Goal: Information Seeking & Learning: Learn about a topic

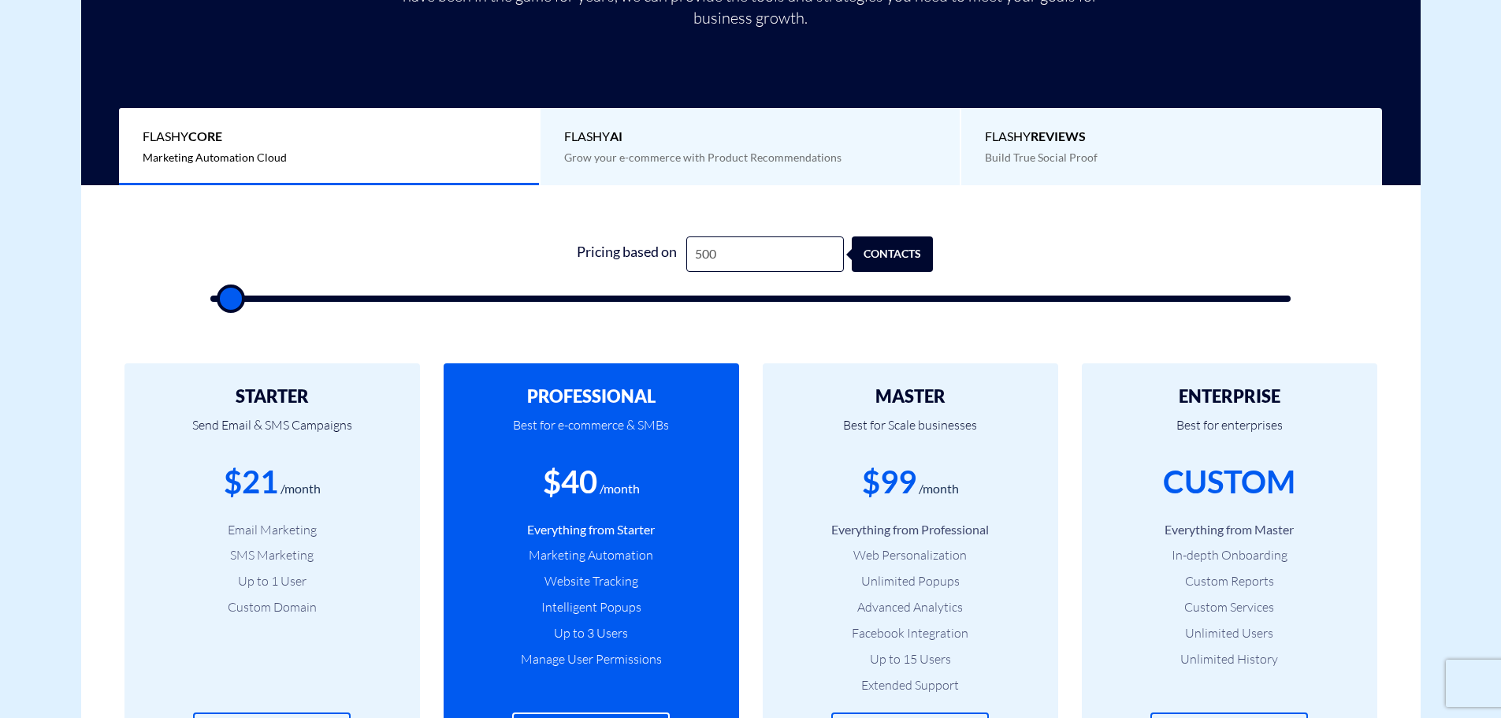
scroll to position [394, 0]
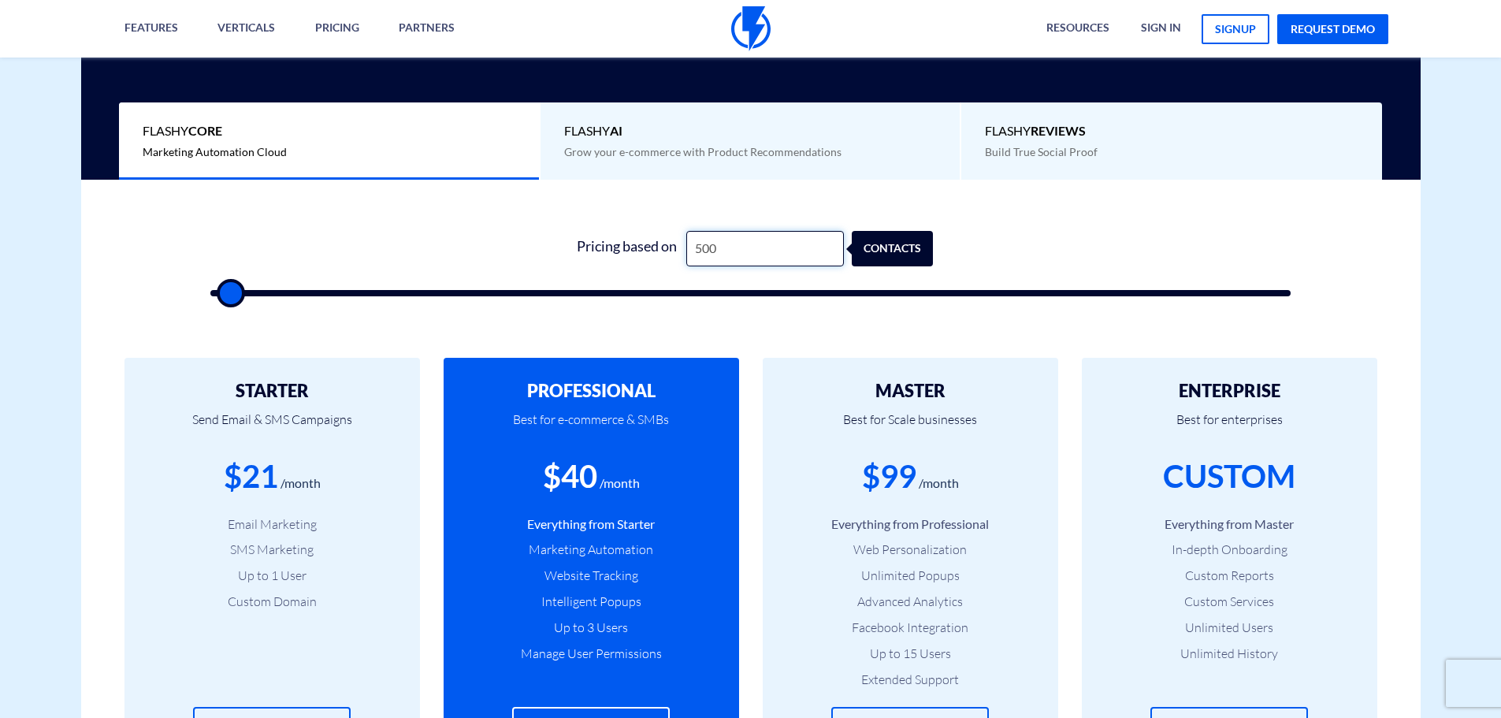
drag, startPoint x: 753, startPoint y: 254, endPoint x: 611, endPoint y: 240, distance: 142.5
click at [612, 240] on div "Pricing based on 500 contacts" at bounding box center [750, 248] width 365 height 35
type input "8"
type input "500"
type input "80"
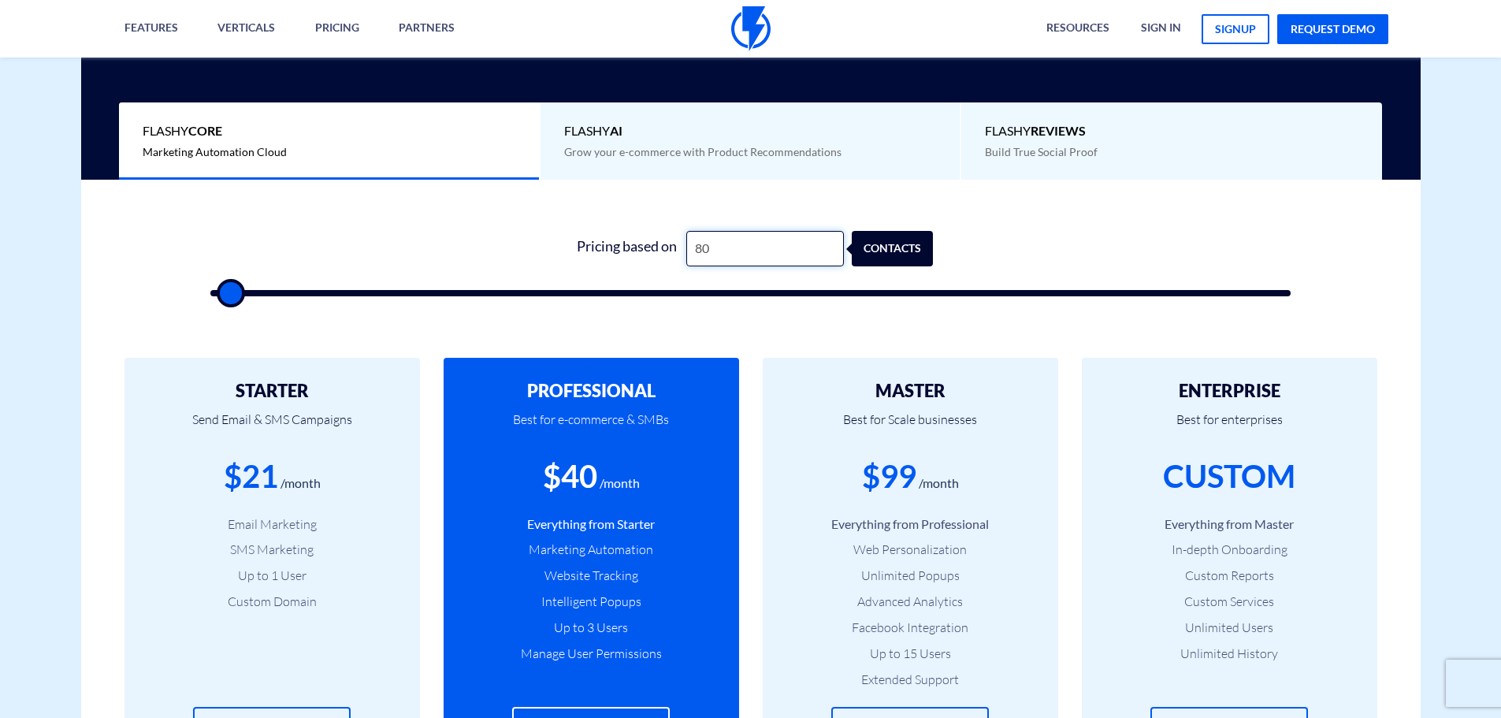
type input "500"
type input "800"
type input "1000"
type input "8,000"
type input "8000"
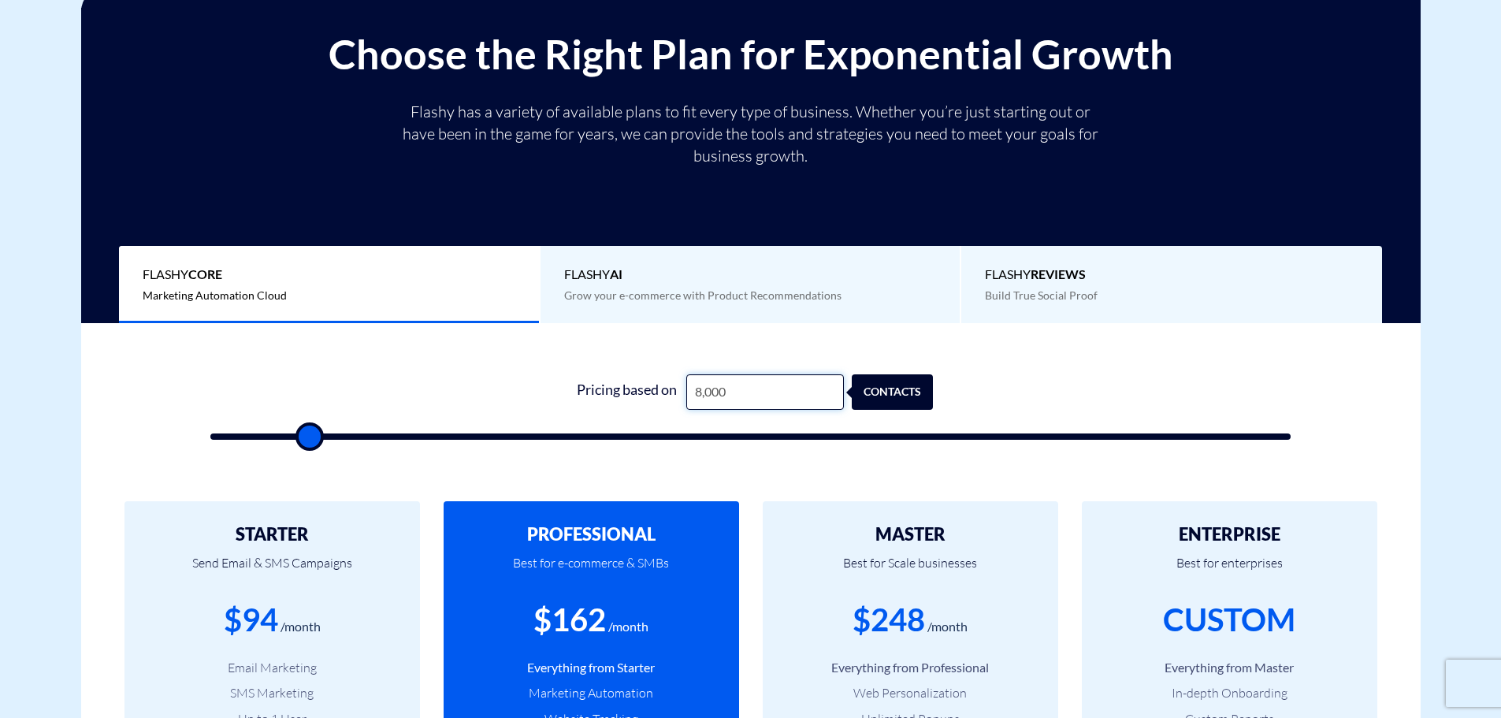
scroll to position [473, 0]
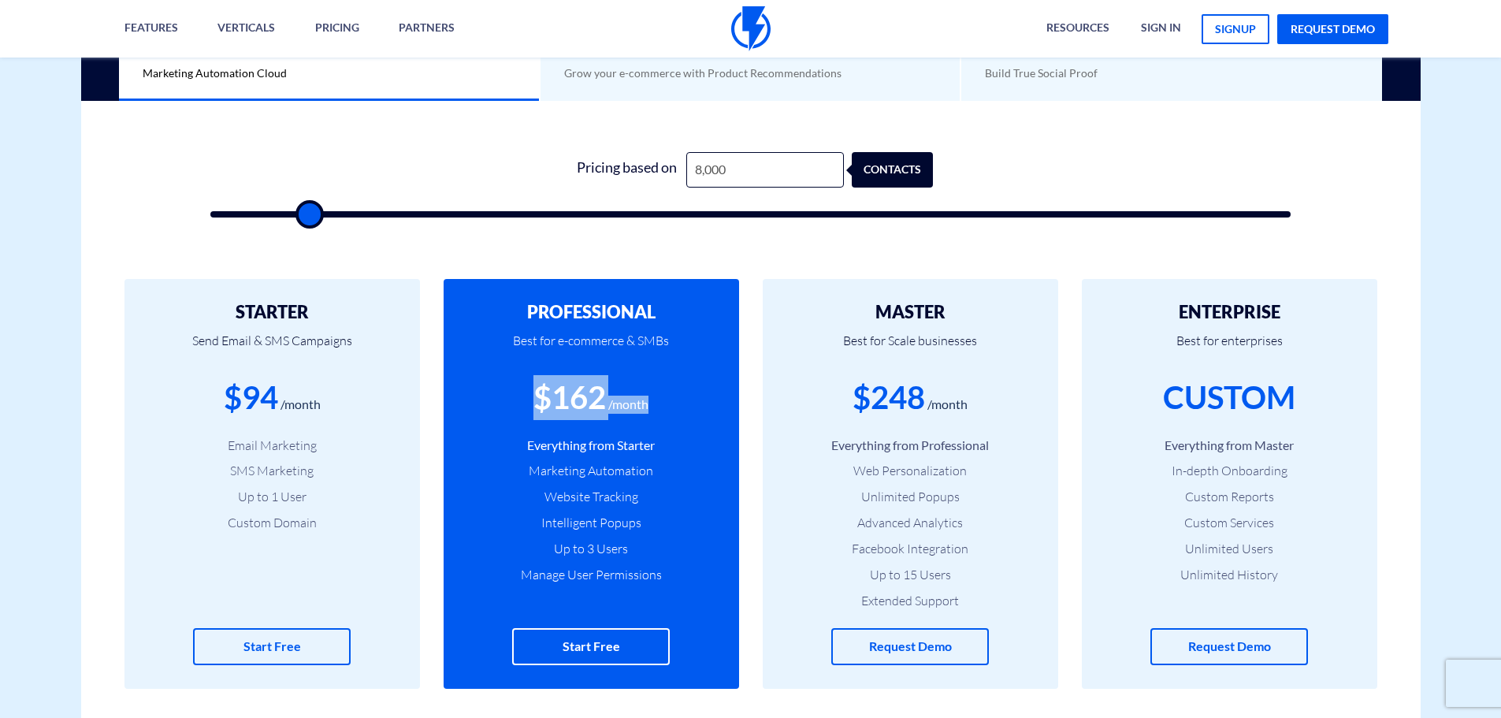
drag, startPoint x: 514, startPoint y: 394, endPoint x: 663, endPoint y: 393, distance: 148.9
click at [663, 393] on div "$162 /month" at bounding box center [591, 397] width 248 height 45
drag, startPoint x: 750, startPoint y: 169, endPoint x: 610, endPoint y: 165, distance: 140.3
click at [611, 166] on div "Pricing based on 8,000 contacts" at bounding box center [750, 169] width 365 height 35
type input "1"
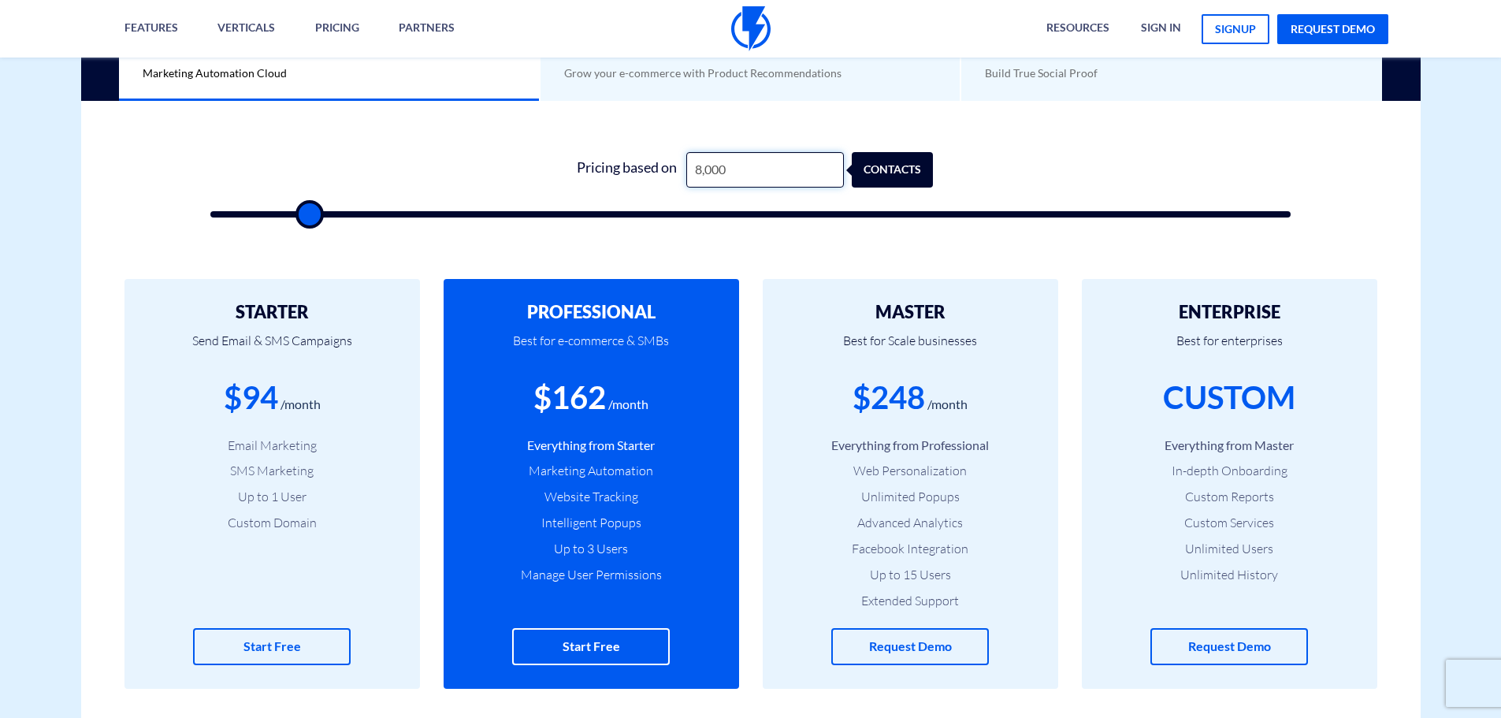
type input "500"
type input "15"
type input "500"
type input "1,520"
type input "1500"
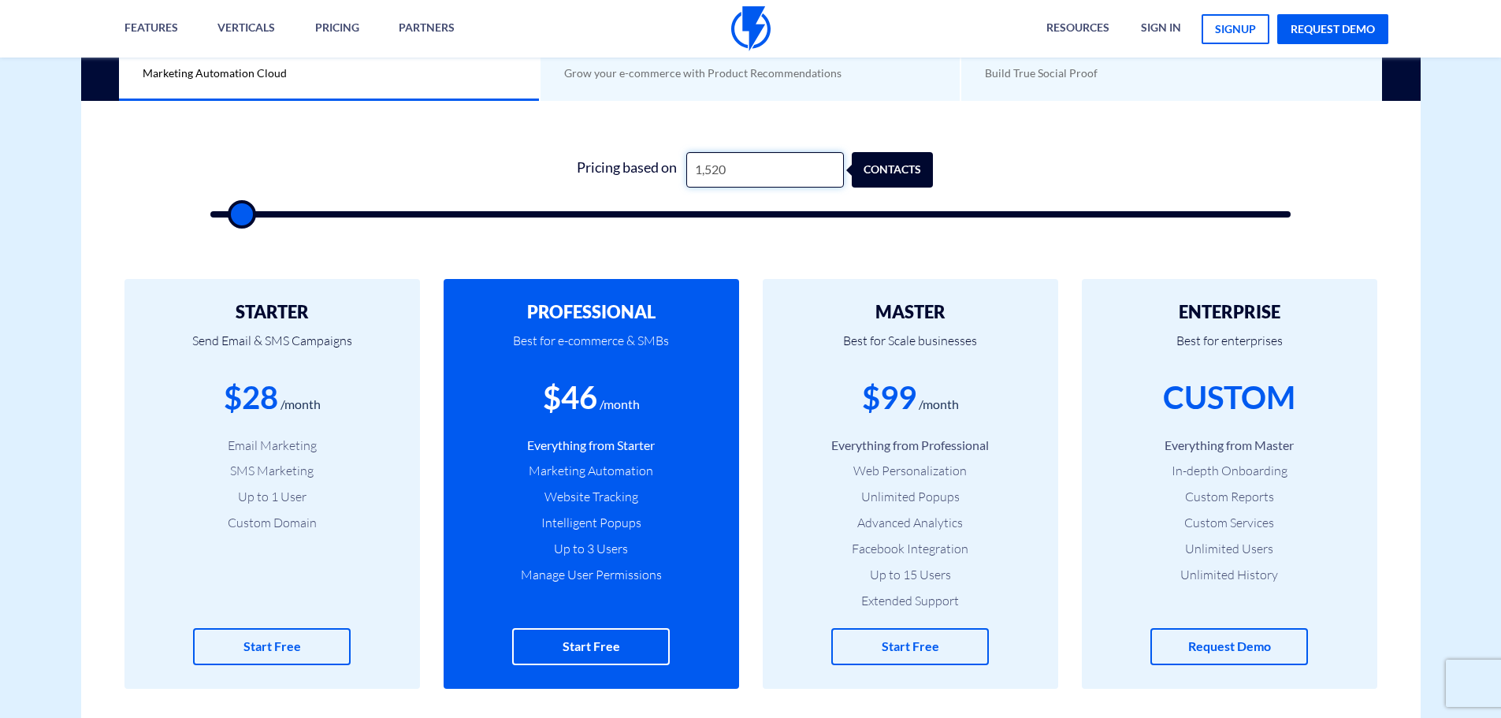
type input "152"
type input "500"
type input "15"
type input "500"
type input "150"
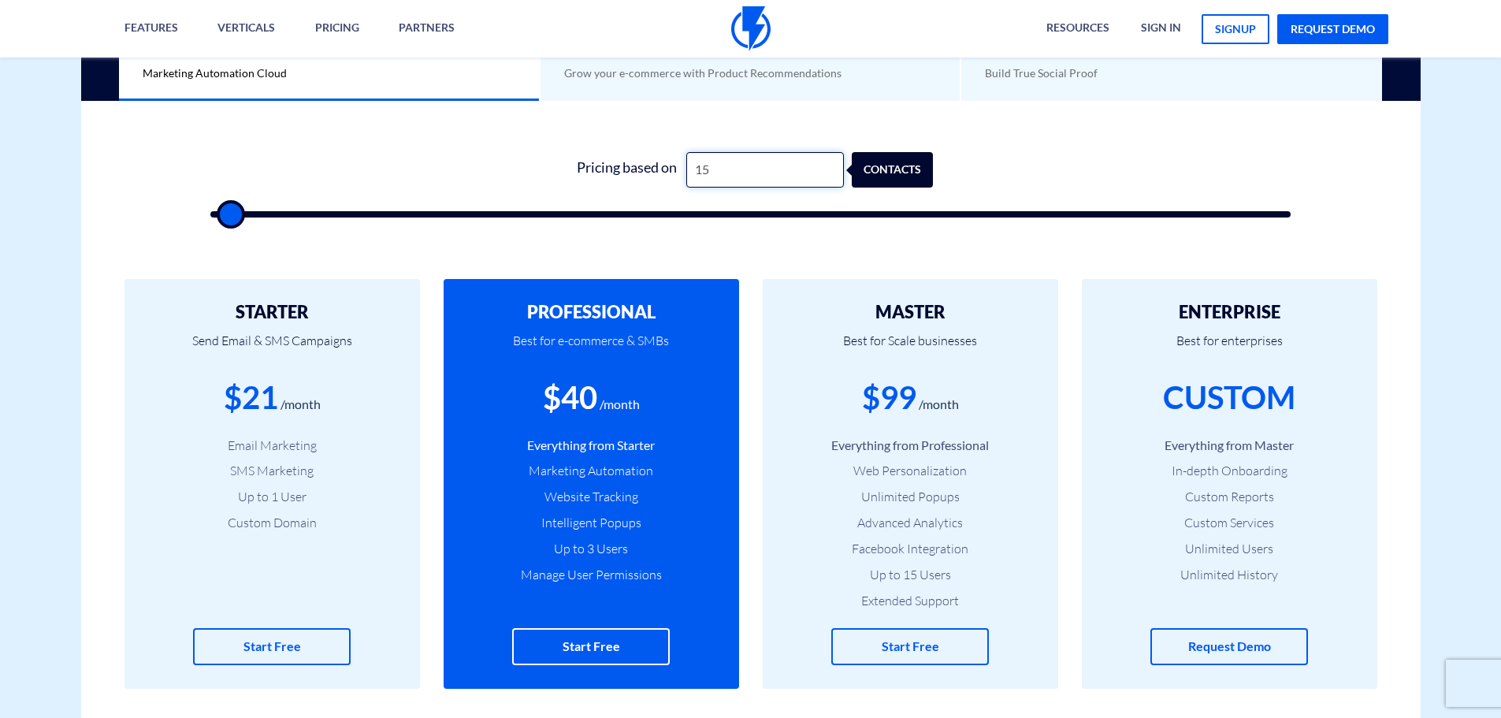
type input "500"
type input "1,500"
type input "1500"
type input "15,000"
type input "15000"
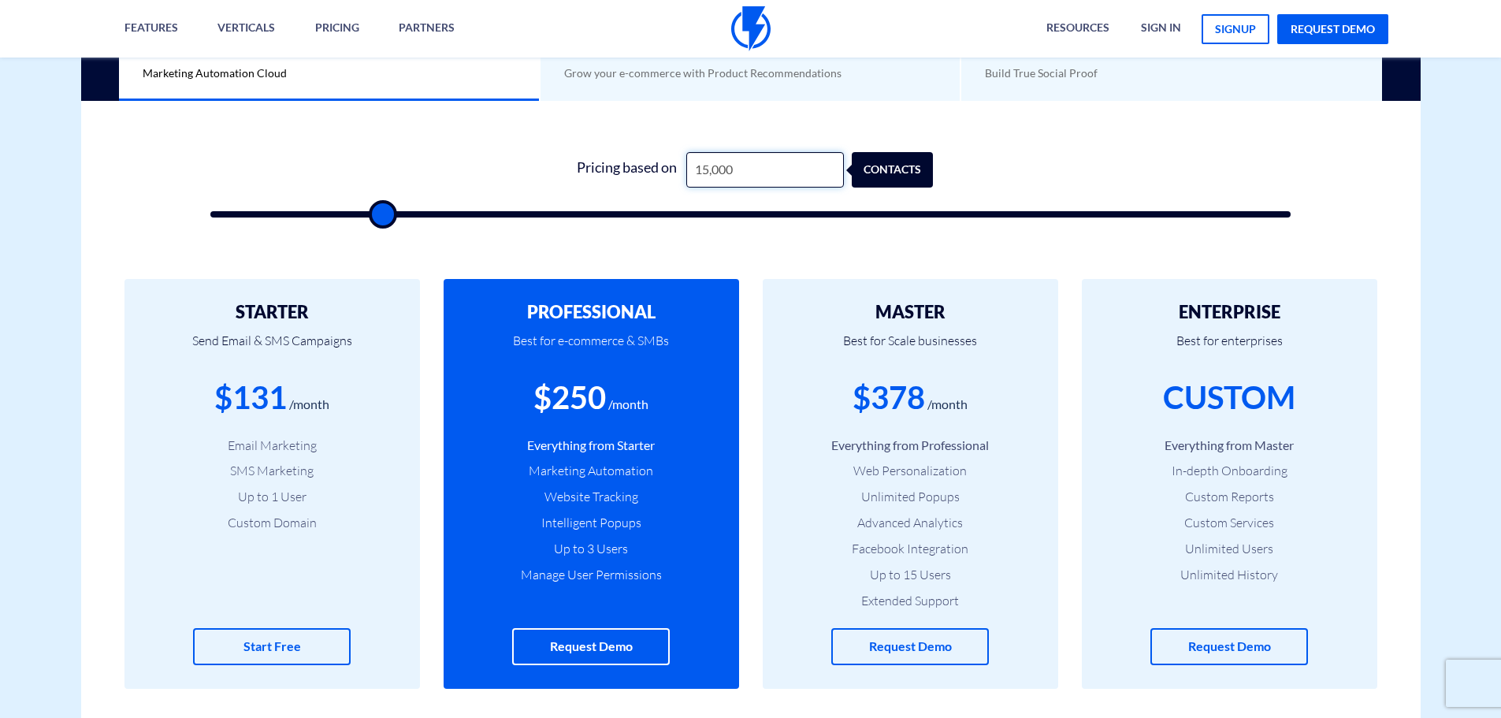
type input "15,000"
